Goal: Find specific page/section: Find specific page/section

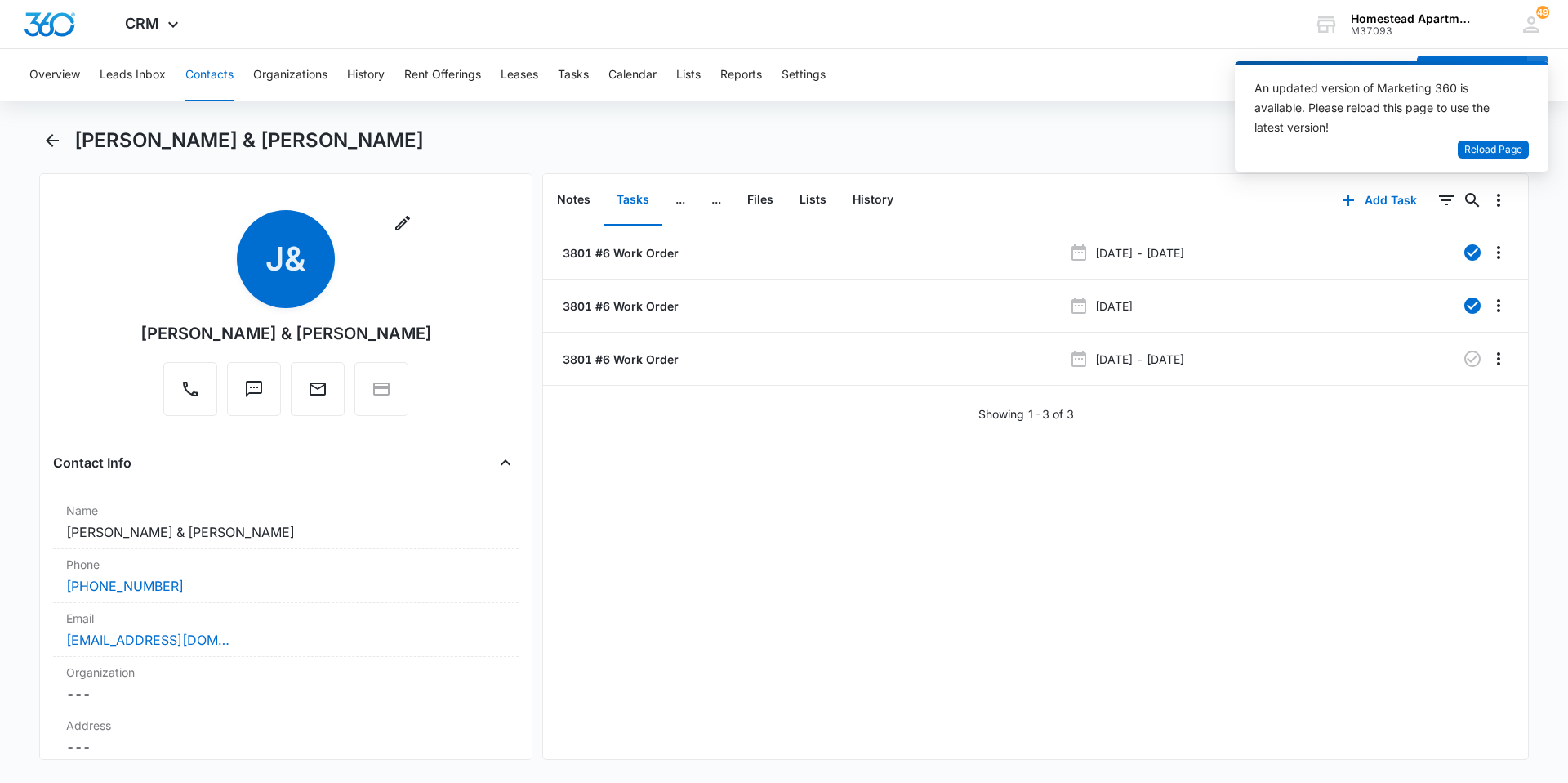
click at [205, 73] on button "Contacts" at bounding box center [210, 75] width 48 height 52
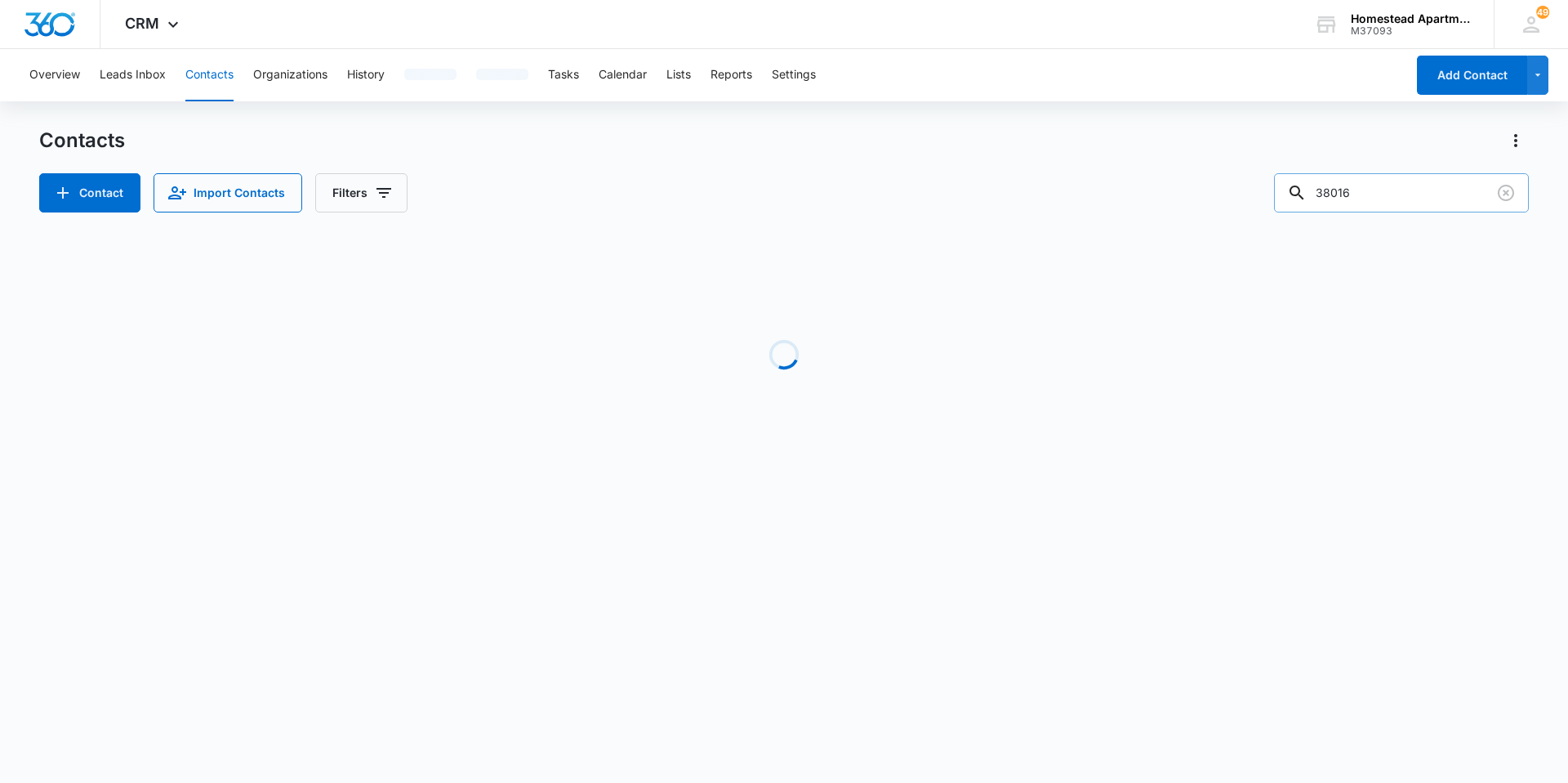
drag, startPoint x: 1386, startPoint y: 194, endPoint x: 1334, endPoint y: 195, distance: 52.0
click at [1334, 195] on input "38016" at bounding box center [1401, 193] width 255 height 39
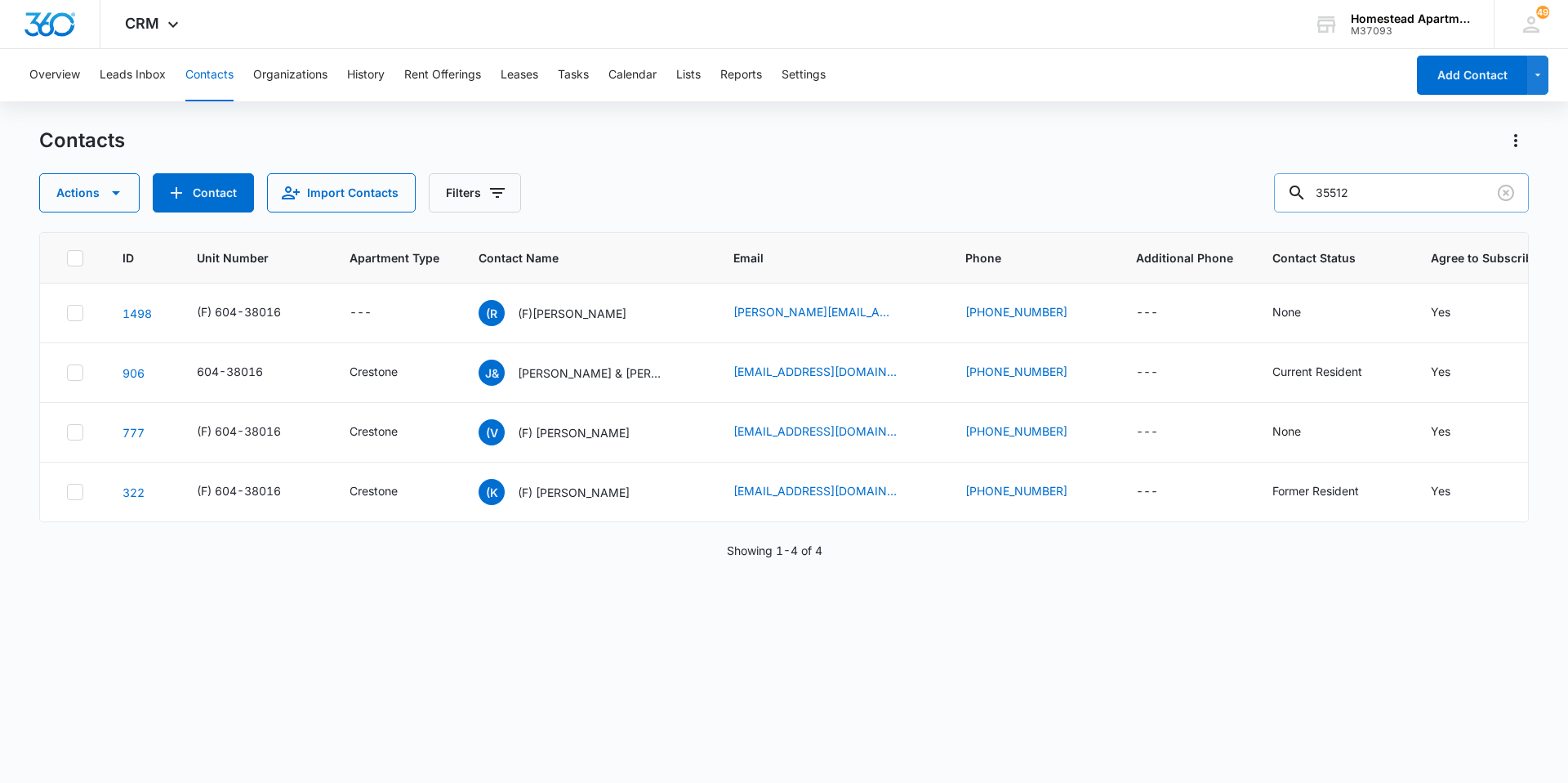
type input "35512"
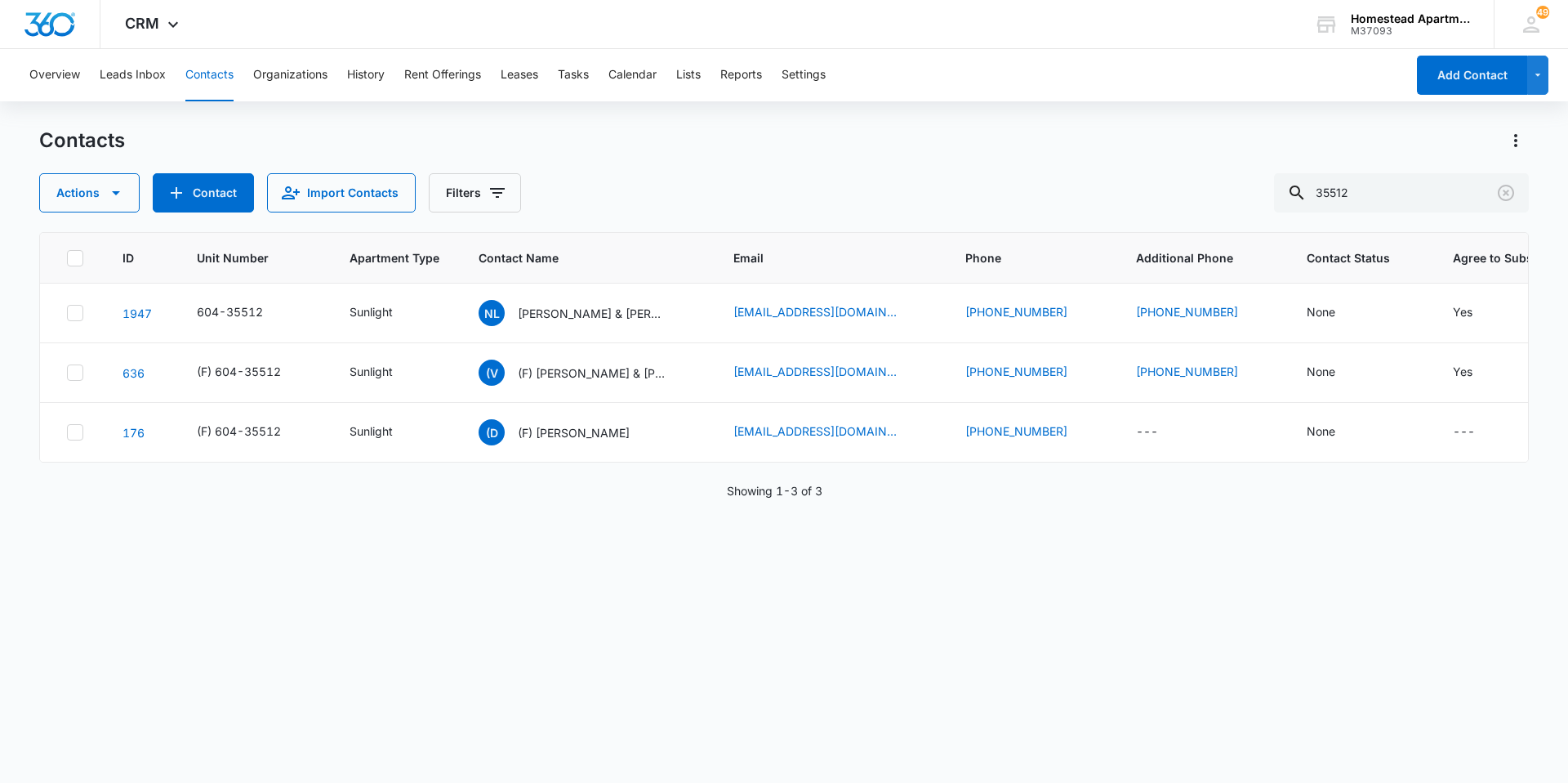
click at [1072, 587] on div "ID Unit Number Apartment Type Contact Name Email Phone Additional Phone Contact…" at bounding box center [784, 497] width 1489 height 530
